Goal: Task Accomplishment & Management: Manage account settings

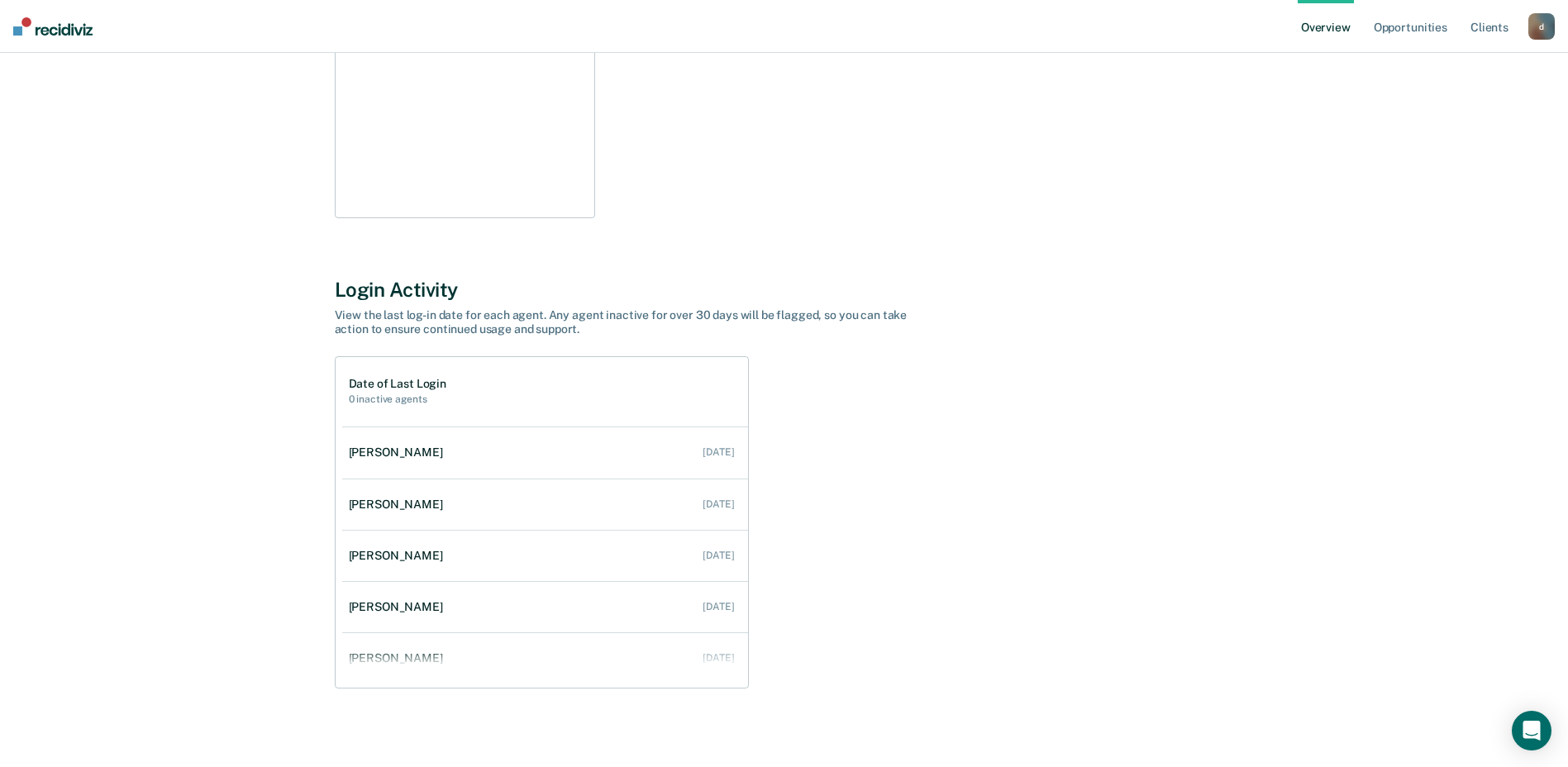
scroll to position [366, 0]
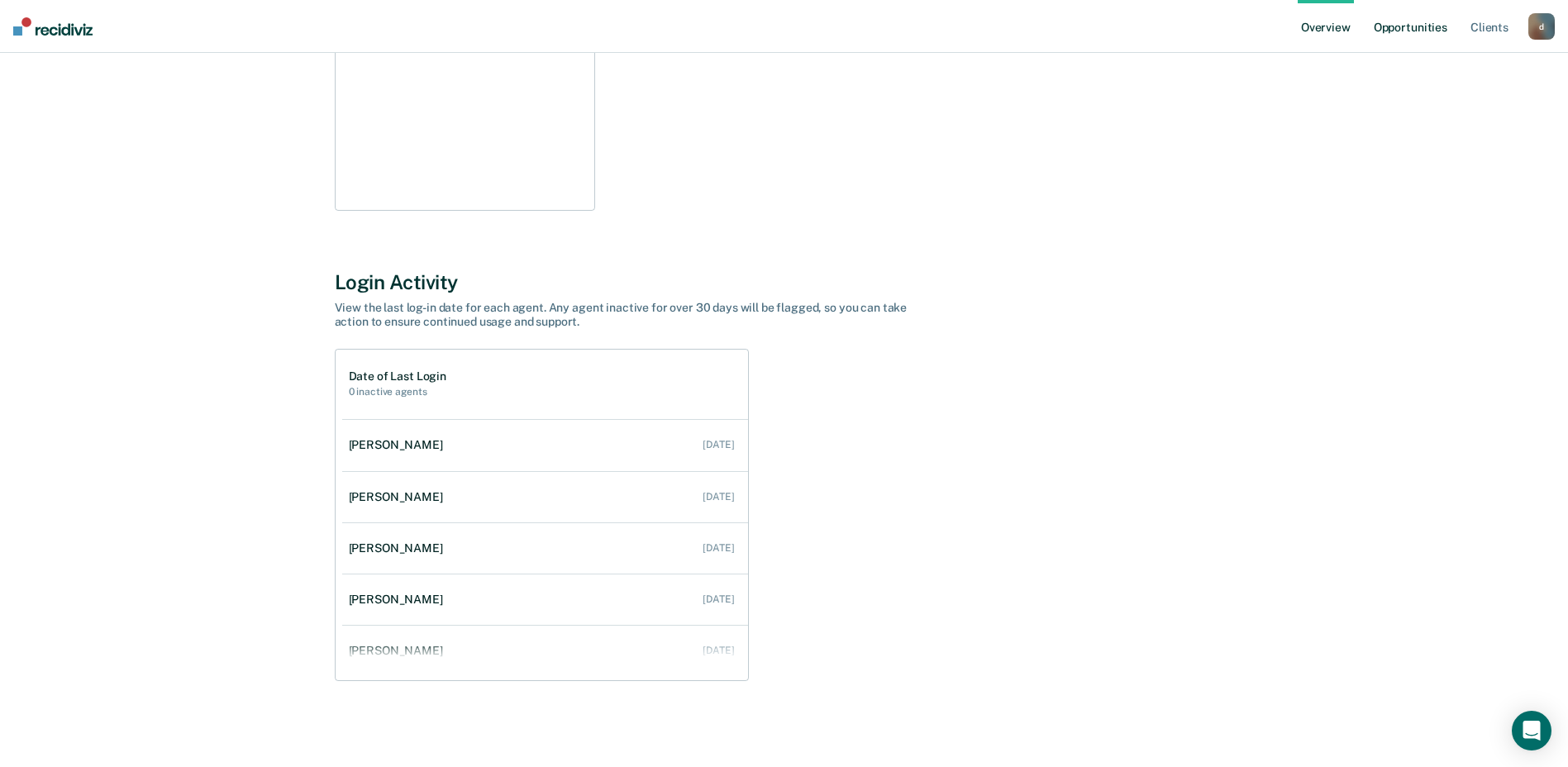
click at [1394, 26] on link "Opportunities" at bounding box center [1410, 26] width 80 height 53
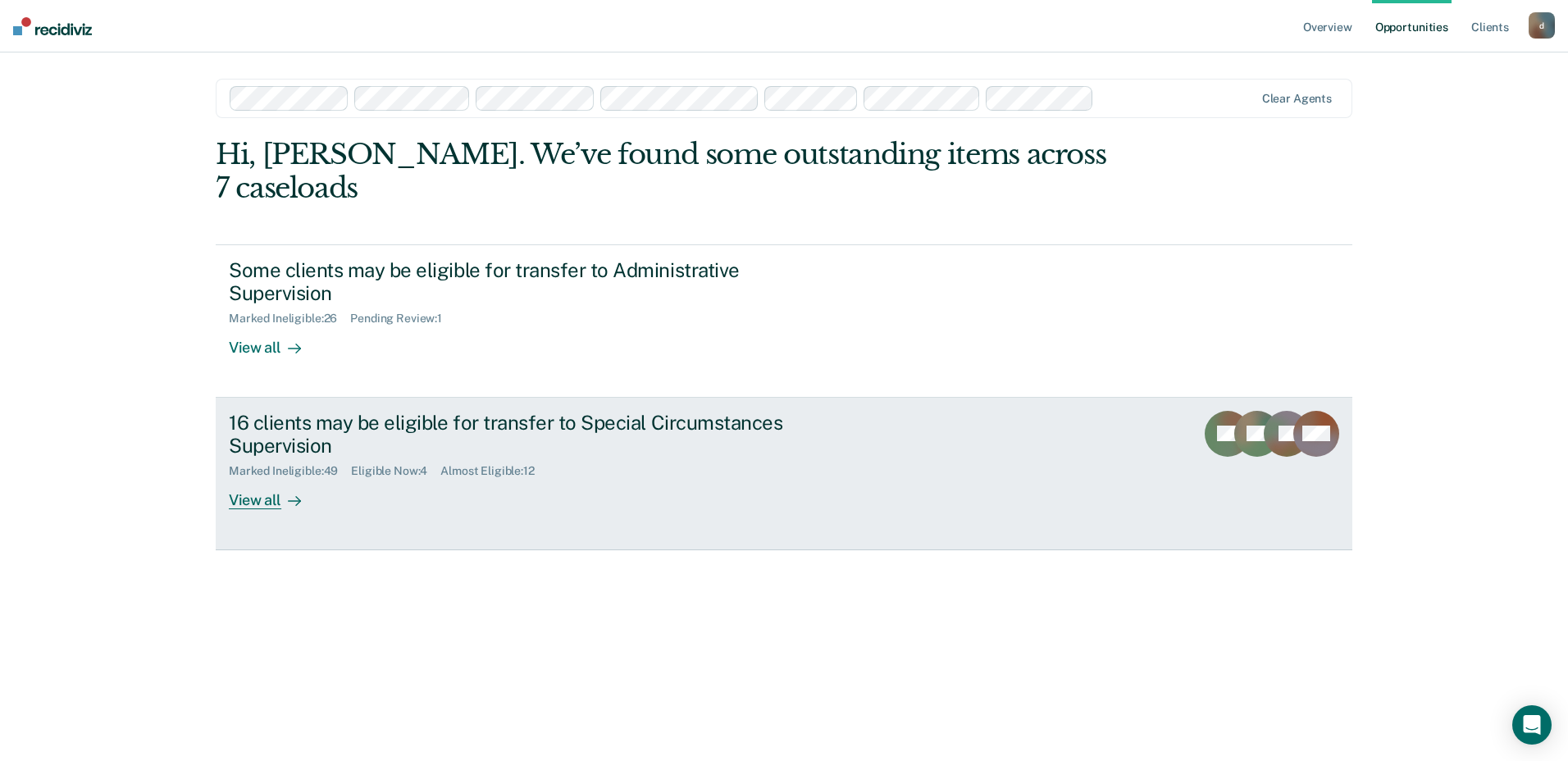
click at [255, 479] on div "View all" at bounding box center [274, 494] width 92 height 32
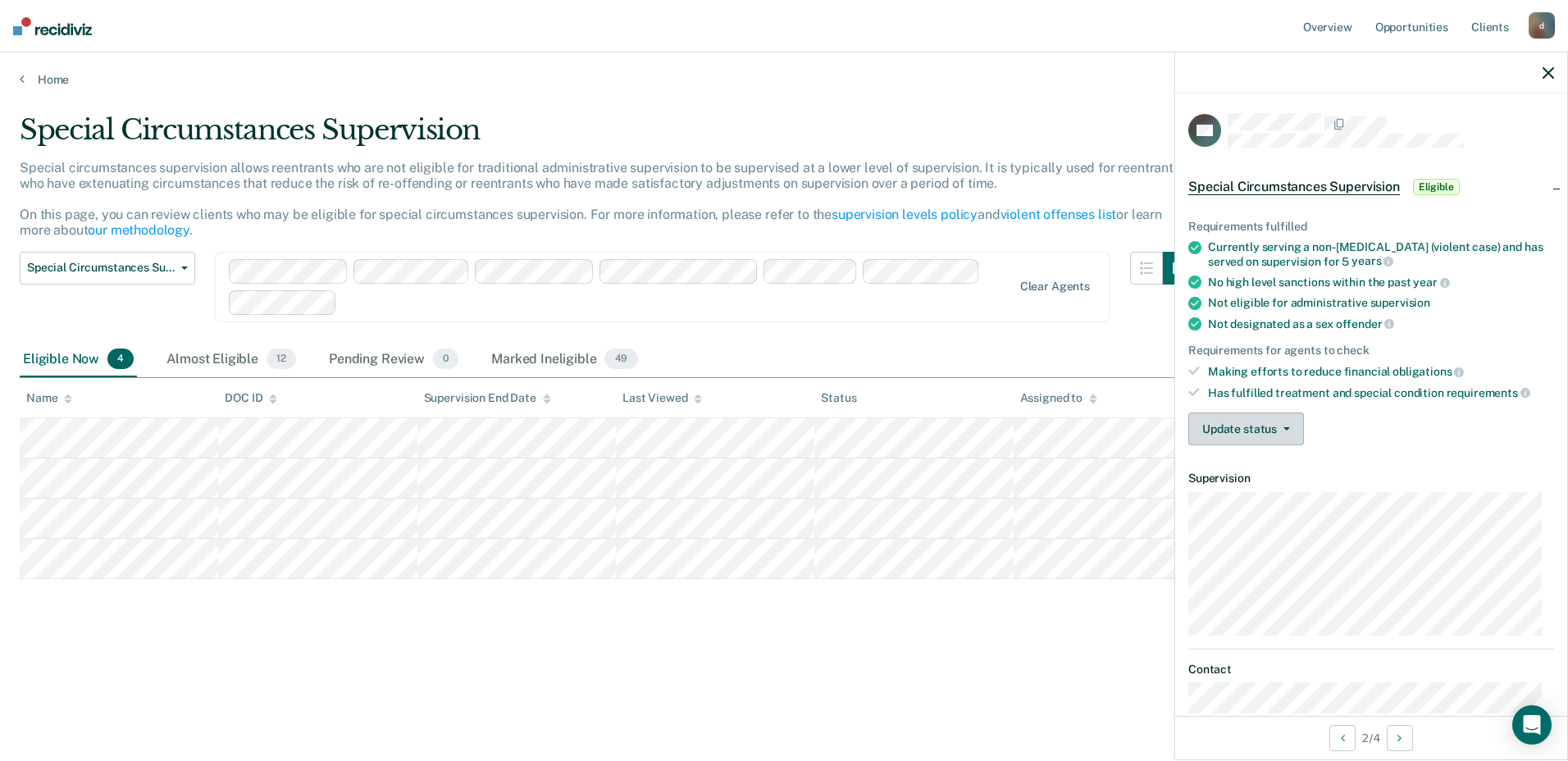
click at [1290, 437] on button "Update status" at bounding box center [1246, 429] width 116 height 33
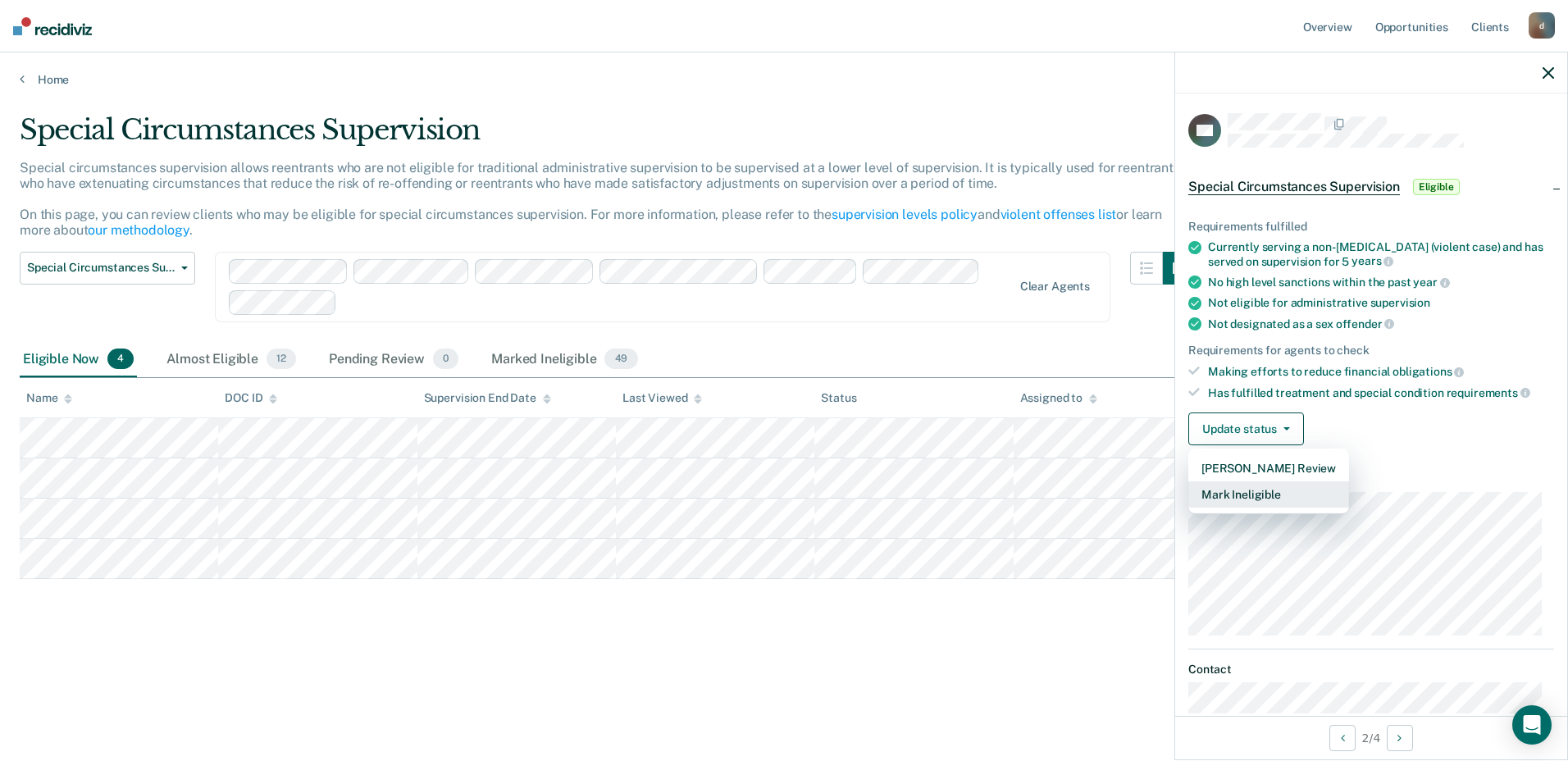
click at [1251, 489] on button "Mark Ineligible" at bounding box center [1269, 494] width 160 height 26
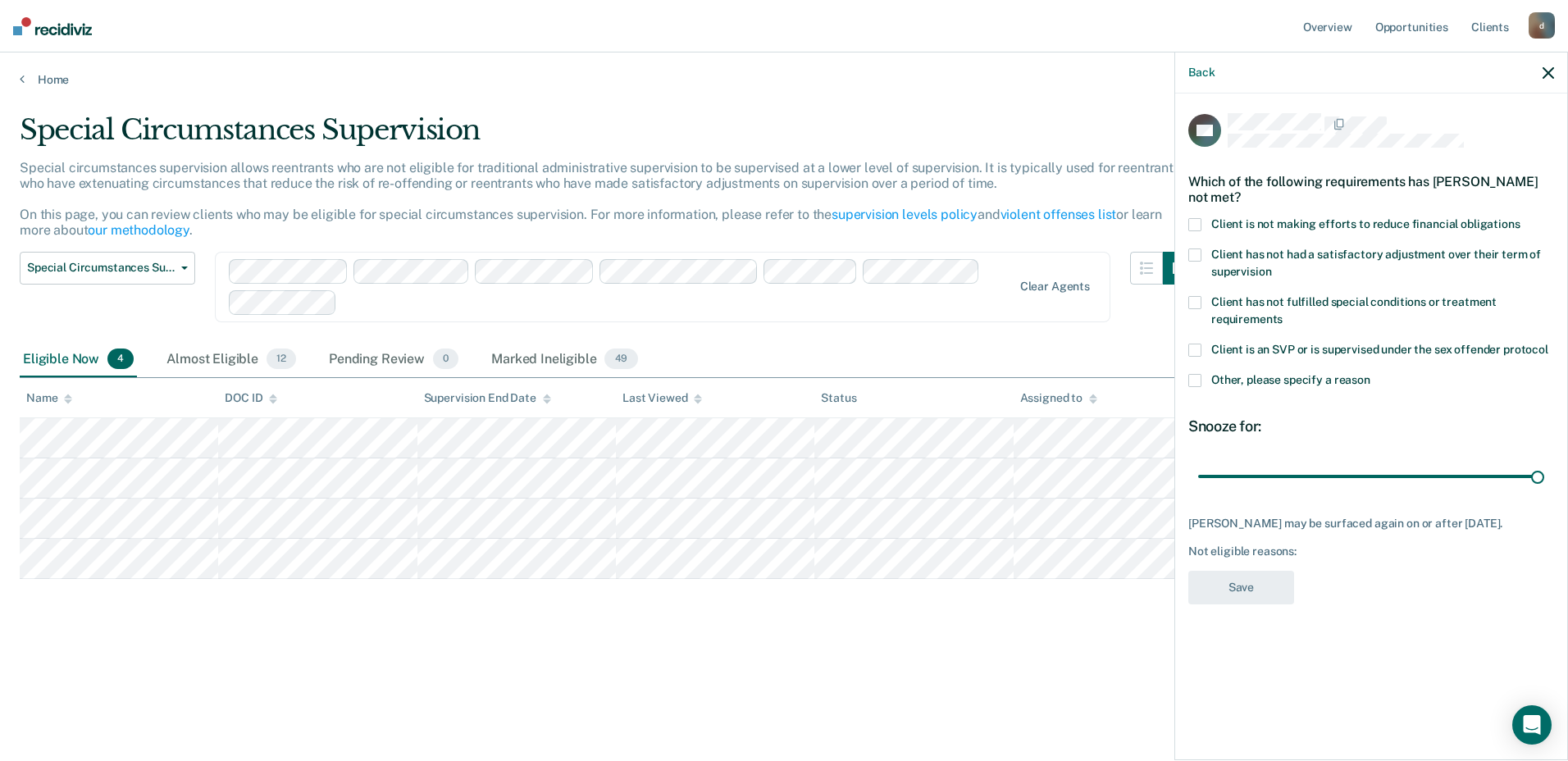
drag, startPoint x: 1261, startPoint y: 479, endPoint x: 1478, endPoint y: 515, distance: 220.0
type input "180"
click at [1544, 465] on input "range" at bounding box center [1371, 476] width 346 height 29
click at [1193, 222] on span at bounding box center [1195, 224] width 13 height 13
click at [1520, 218] on input "Client is not making efforts to reduce financial obligations" at bounding box center [1520, 218] width 0 height 0
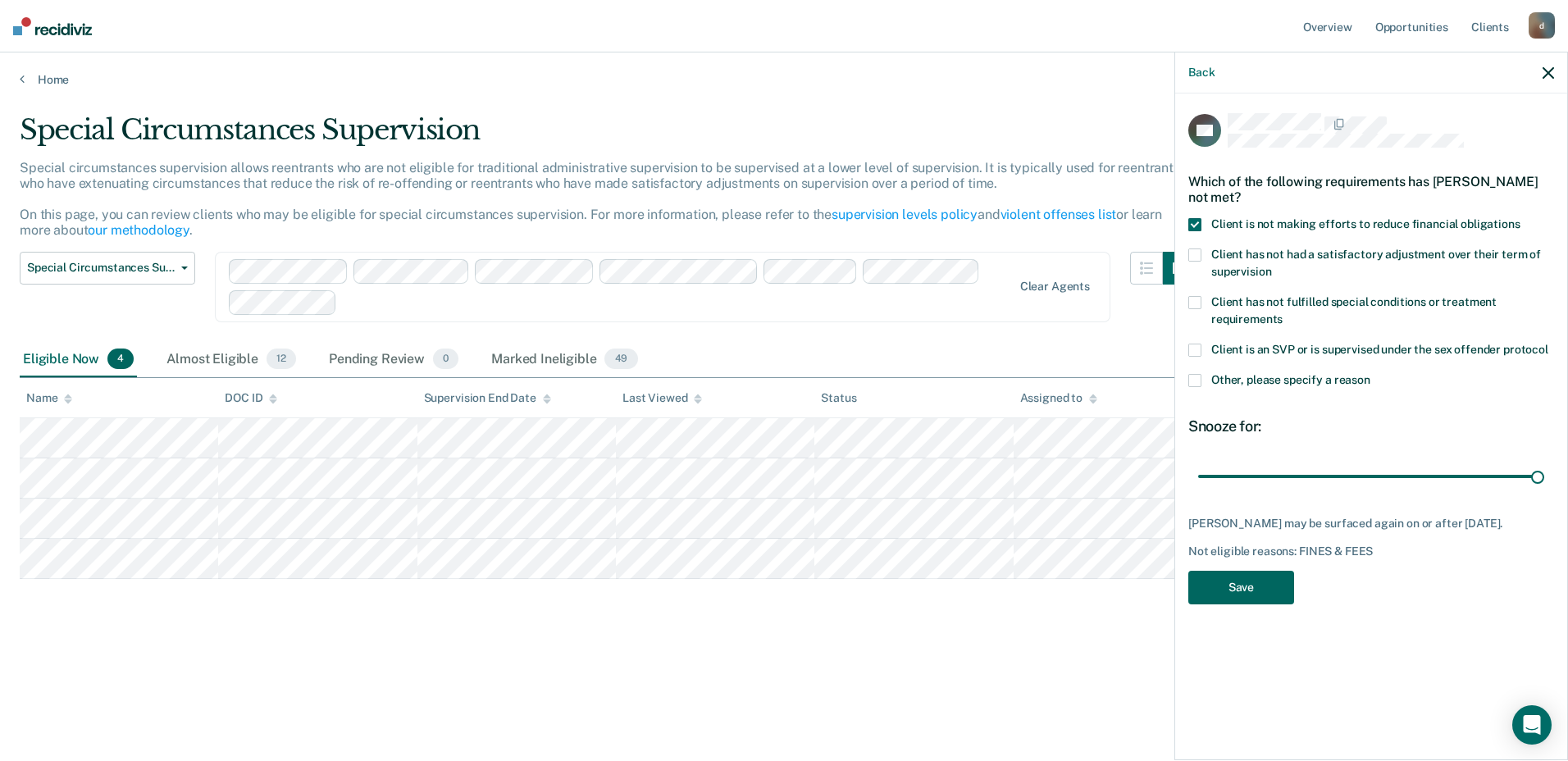
click at [1219, 580] on button "Save" at bounding box center [1241, 588] width 106 height 34
